Goal: Information Seeking & Learning: Check status

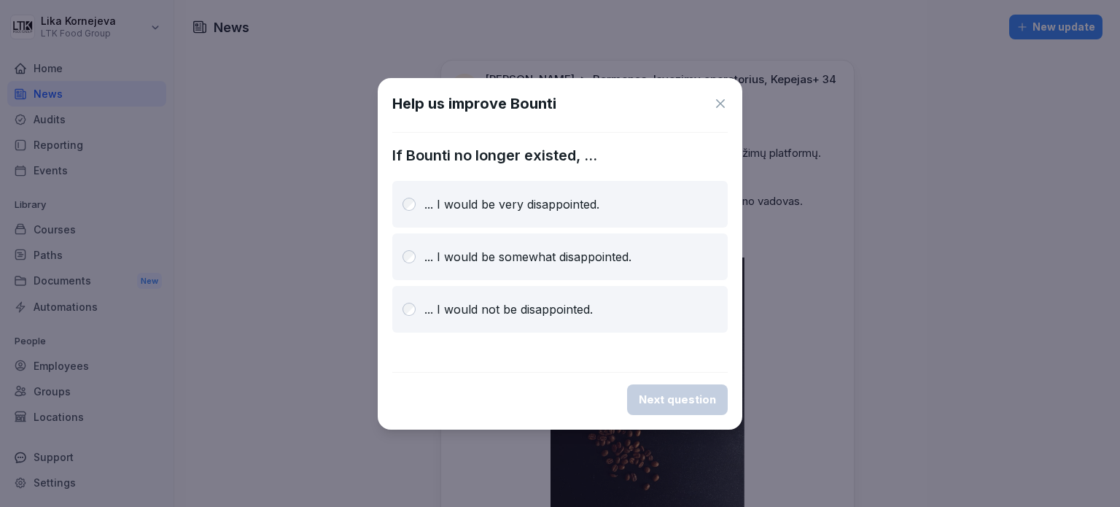
click at [717, 99] on icon at bounding box center [720, 103] width 15 height 15
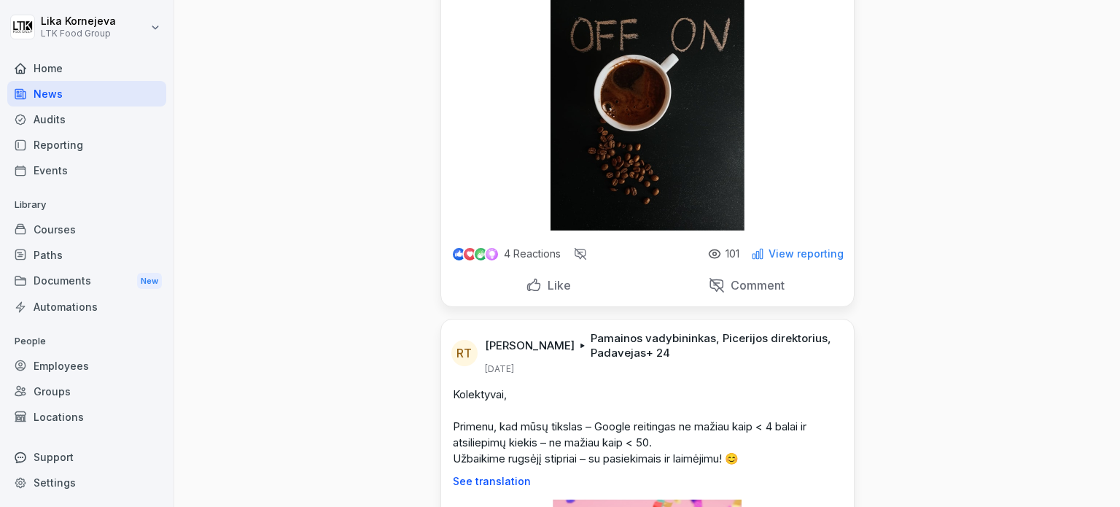
scroll to position [286, 0]
click at [526, 293] on div "Like" at bounding box center [548, 285] width 45 height 16
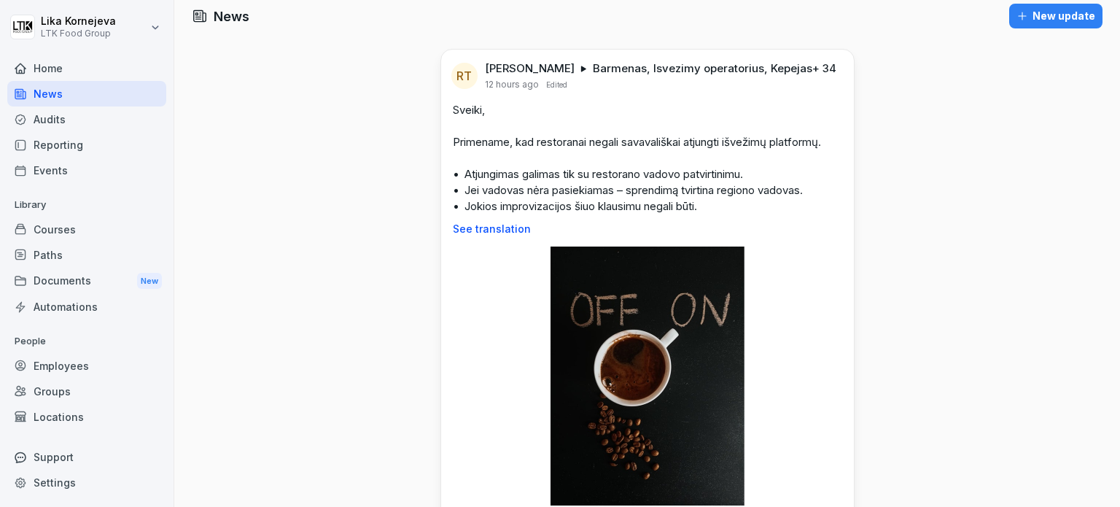
scroll to position [0, 0]
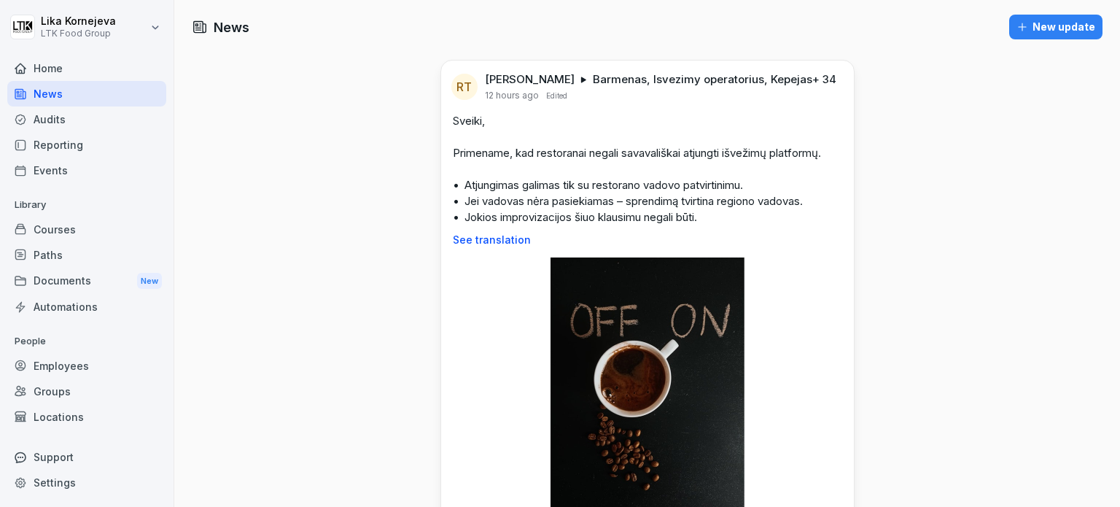
click at [100, 373] on div "Employees" at bounding box center [86, 366] width 159 height 26
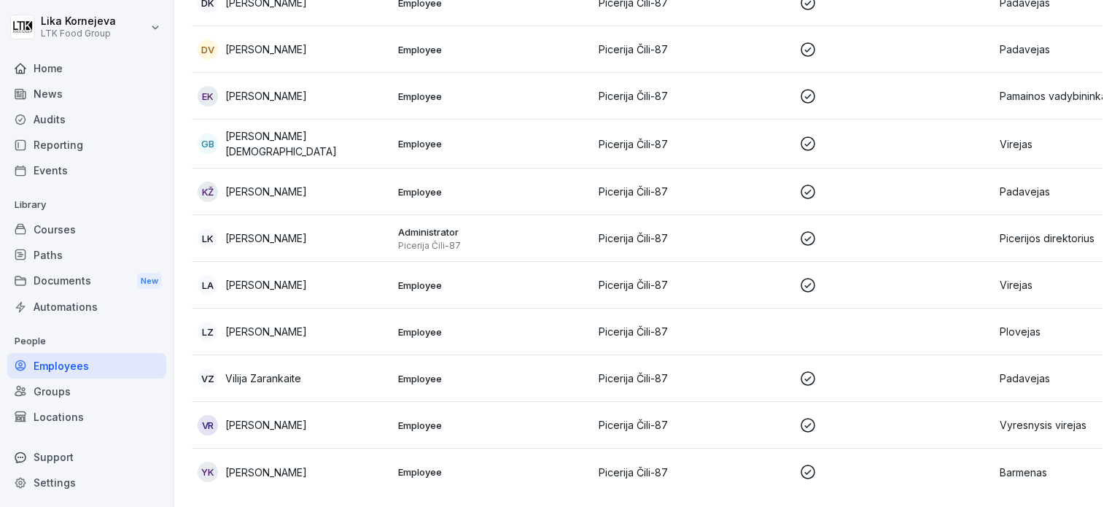
scroll to position [341, 0]
click at [388, 308] on td "[PERSON_NAME]" at bounding box center [292, 331] width 200 height 47
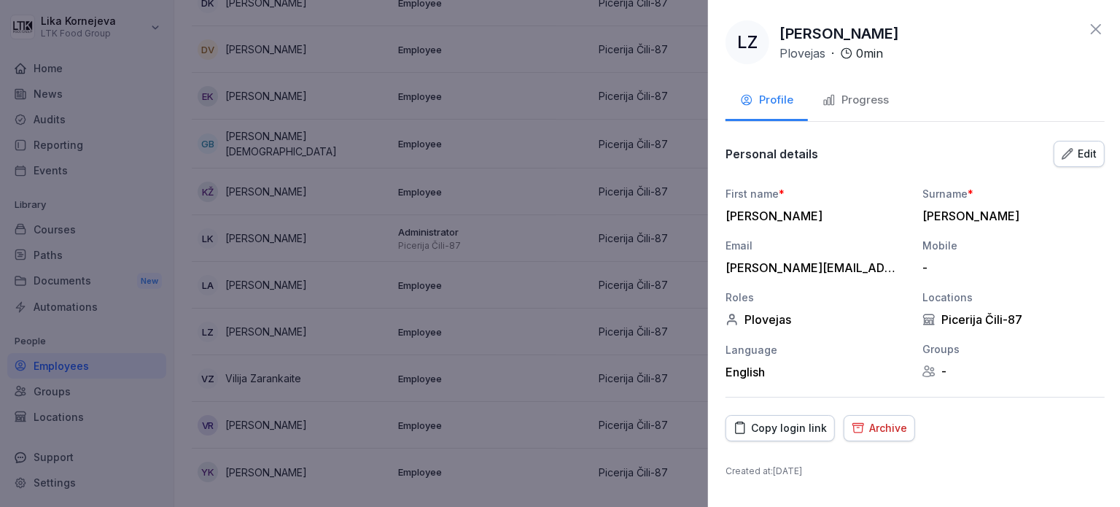
click at [545, 198] on div at bounding box center [560, 253] width 1120 height 507
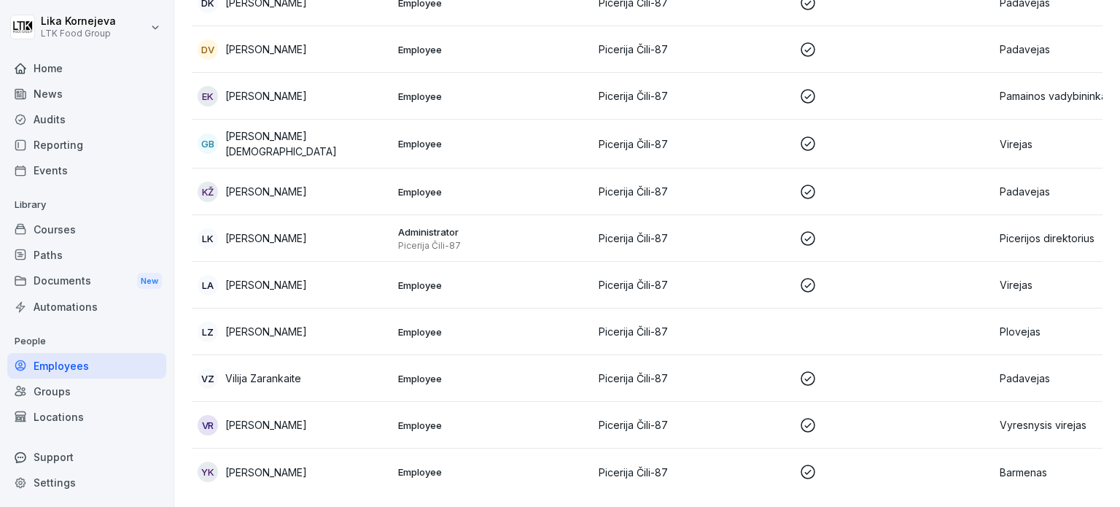
click at [141, 63] on div "Home" at bounding box center [86, 68] width 159 height 26
click at [69, 69] on div "Home" at bounding box center [86, 68] width 159 height 26
click at [56, 66] on div "Home" at bounding box center [86, 68] width 159 height 26
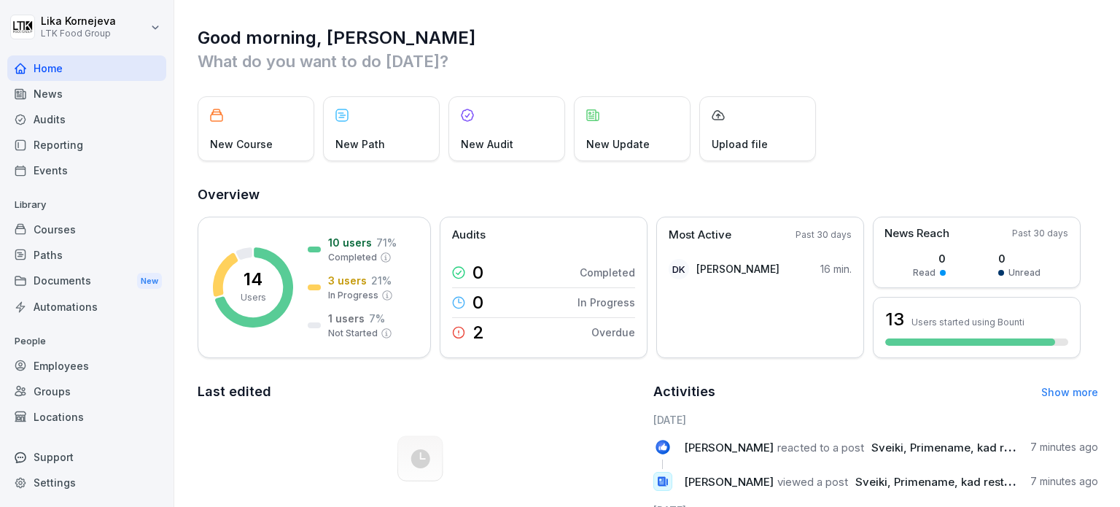
click at [36, 88] on div "News" at bounding box center [86, 94] width 159 height 26
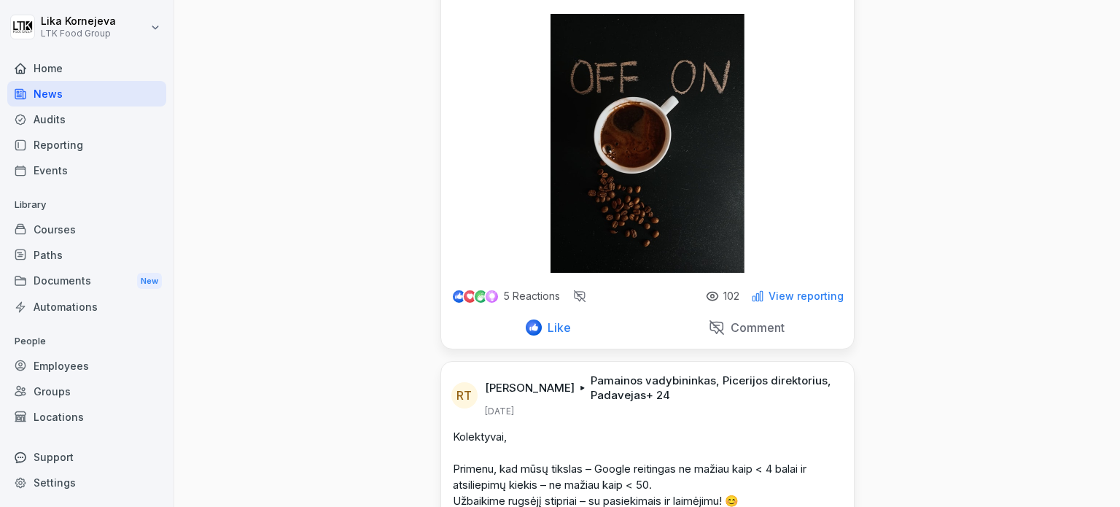
scroll to position [242, 0]
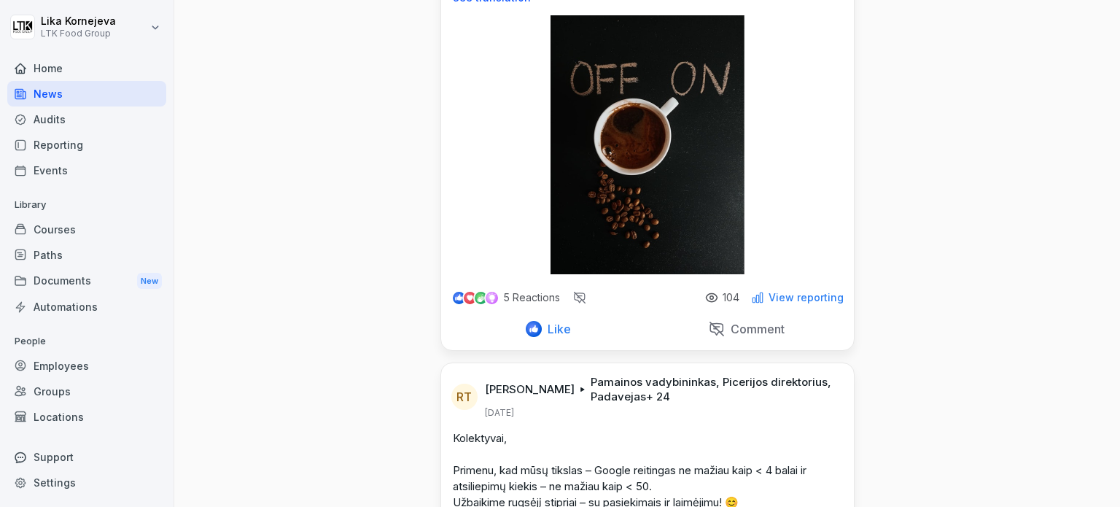
click at [783, 303] on p "View reporting" at bounding box center [805, 298] width 75 height 12
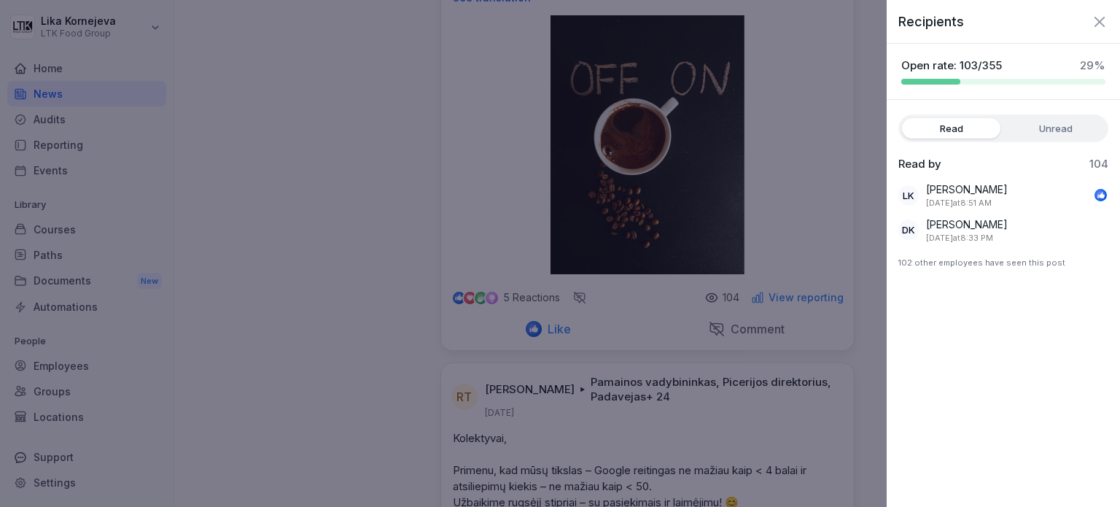
click at [884, 264] on div at bounding box center [560, 253] width 1120 height 507
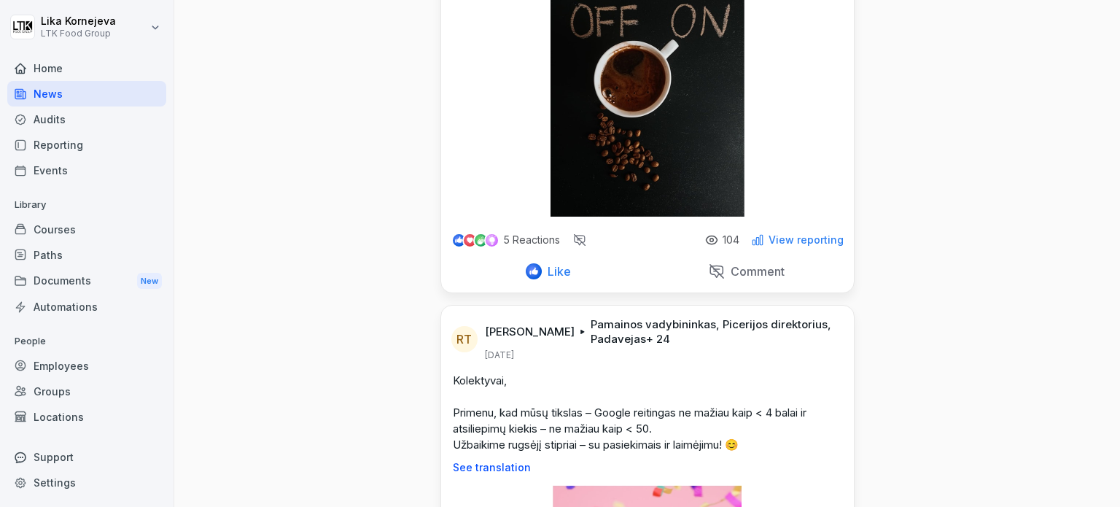
scroll to position [0, 0]
